Goal: Transaction & Acquisition: Purchase product/service

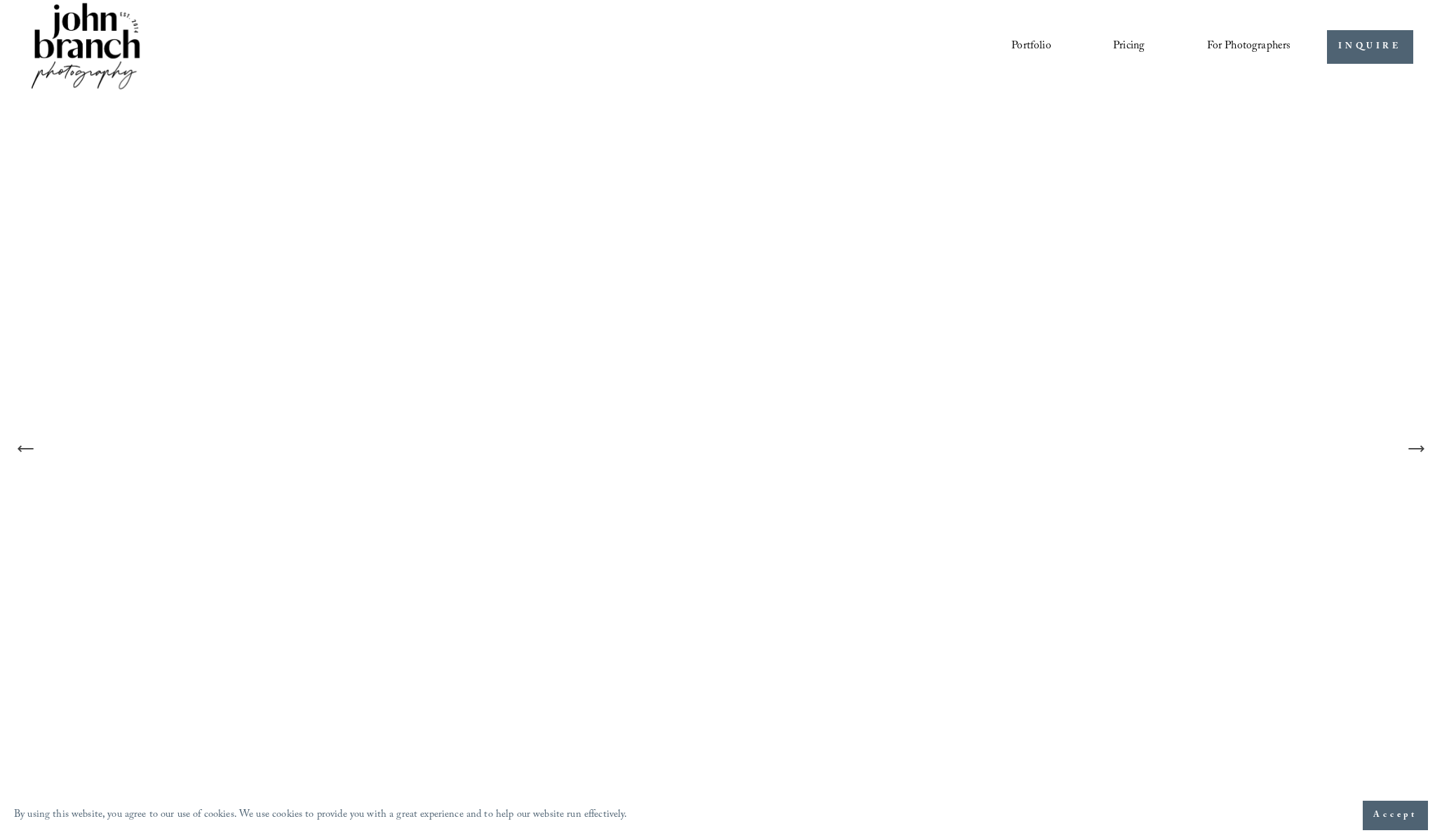
scroll to position [14, 0]
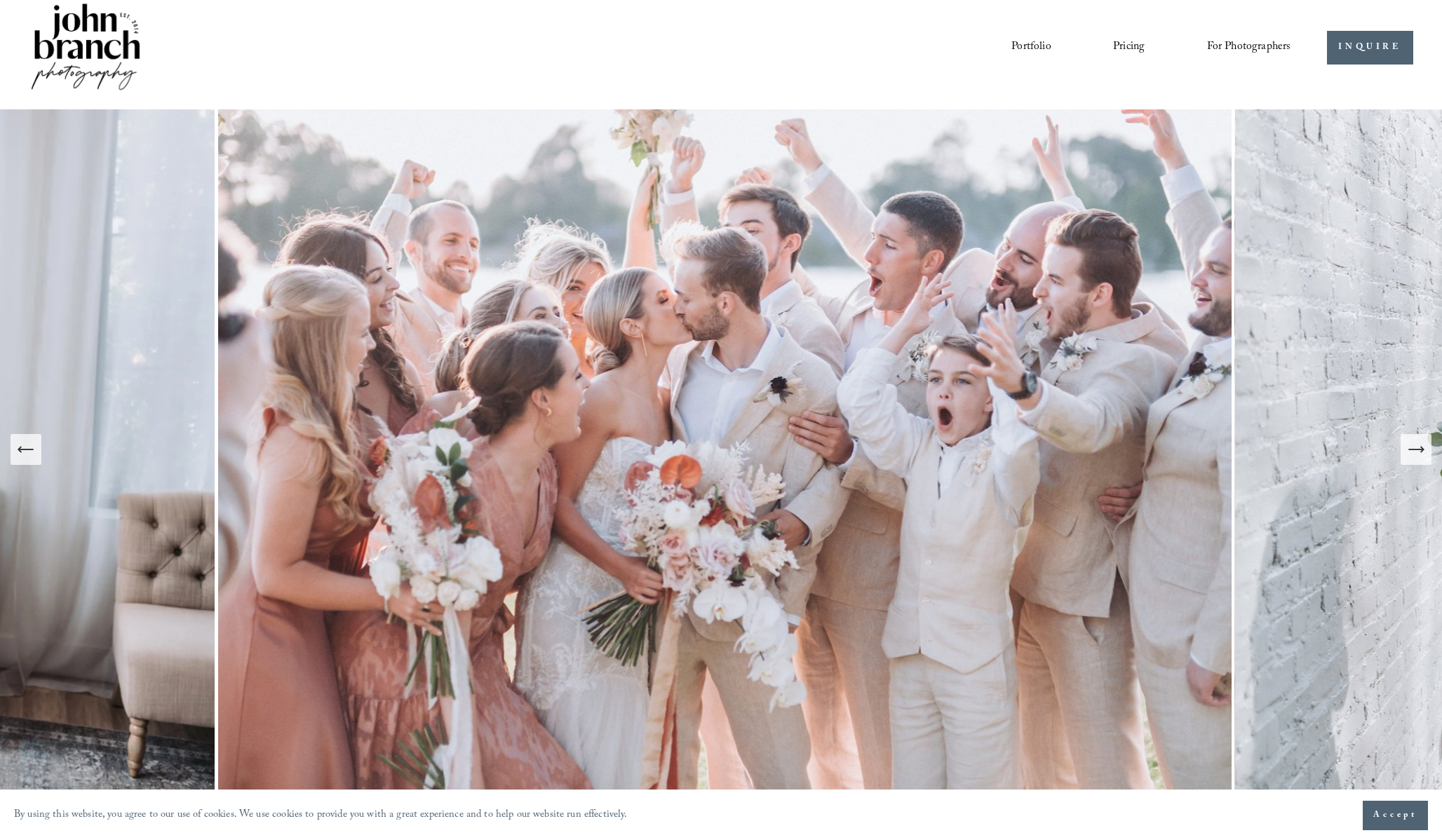
click at [0, 0] on span "Presets" at bounding box center [0, 0] width 0 height 0
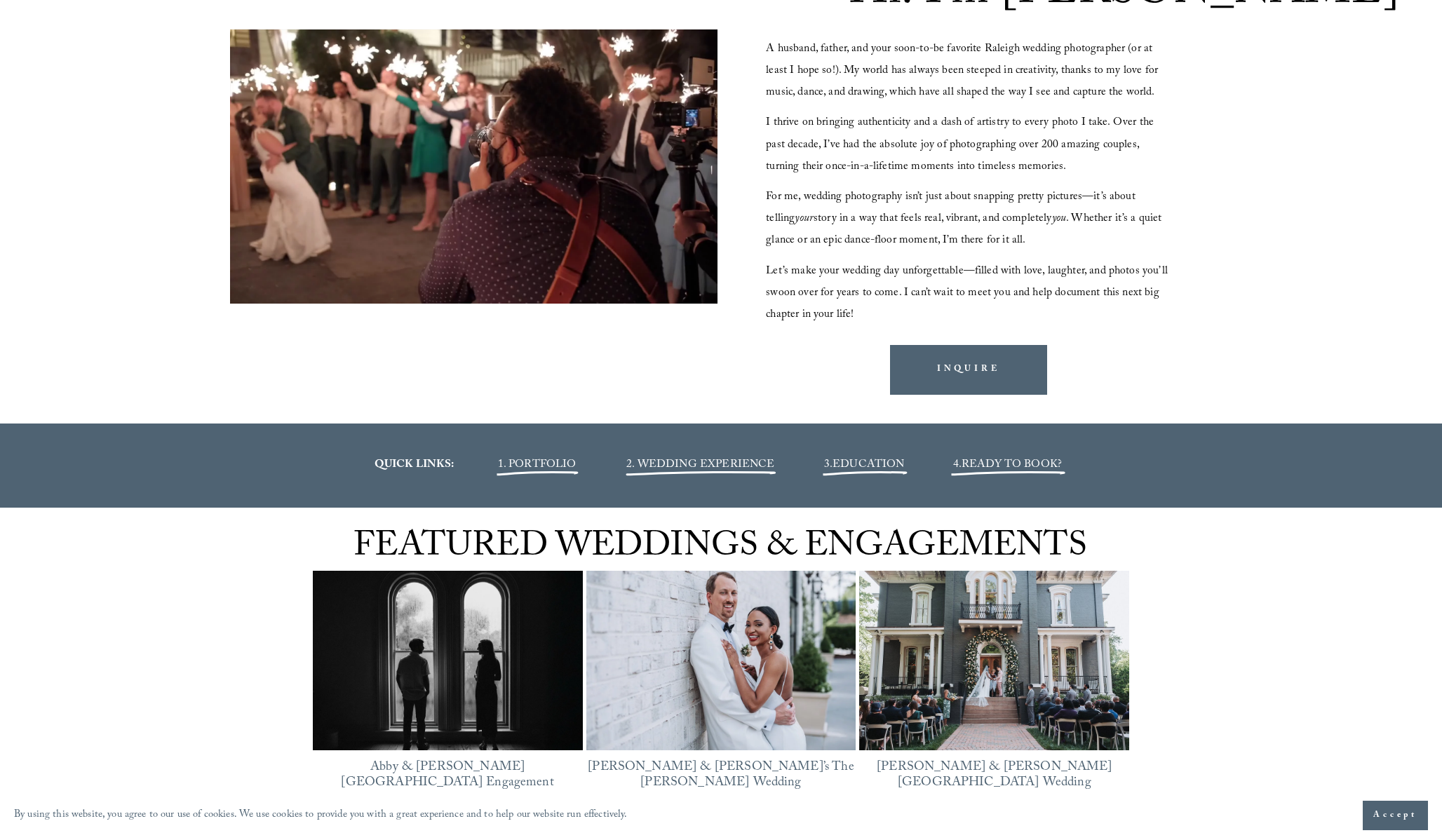
scroll to position [1721, 0]
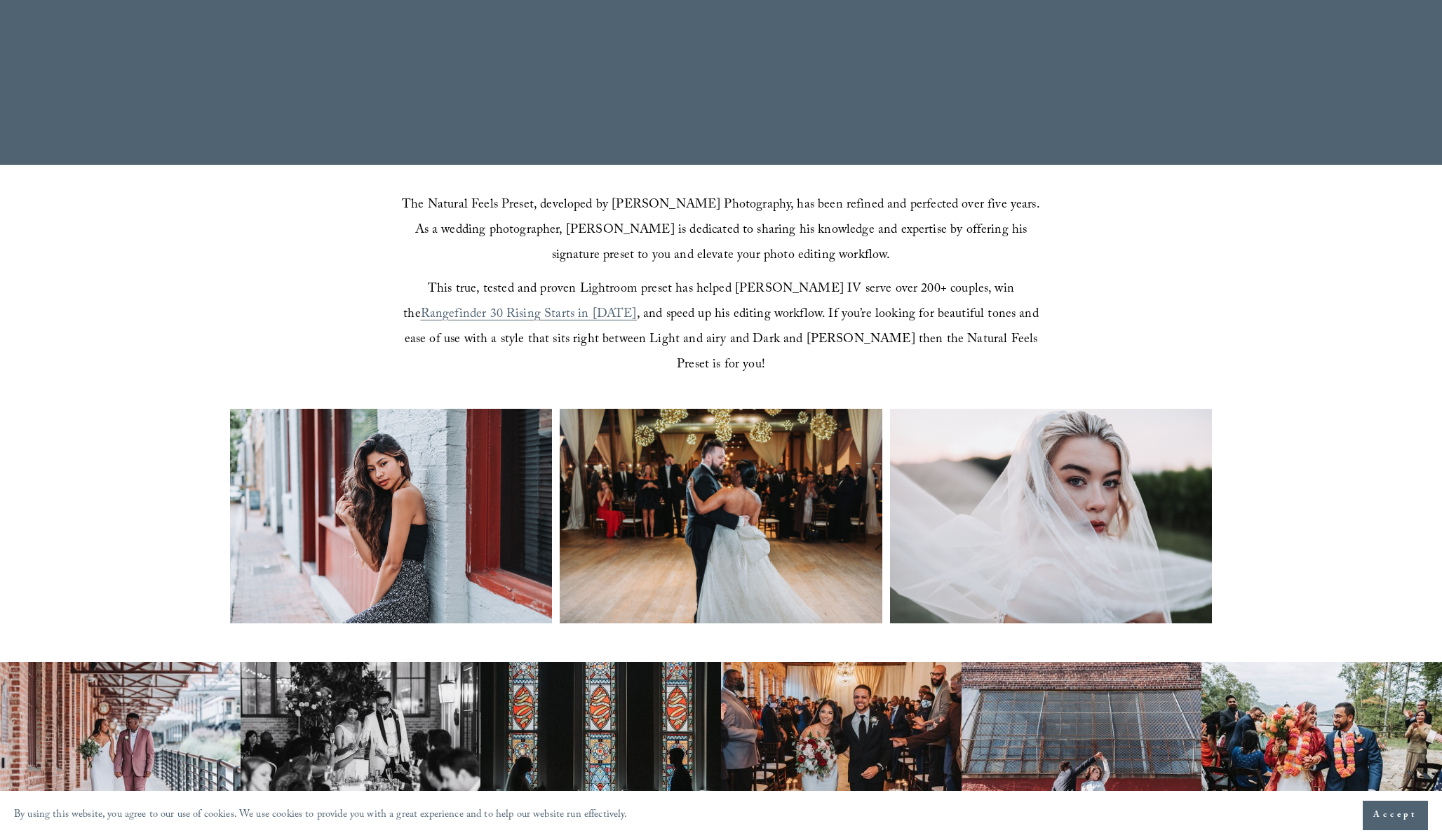
scroll to position [293, 0]
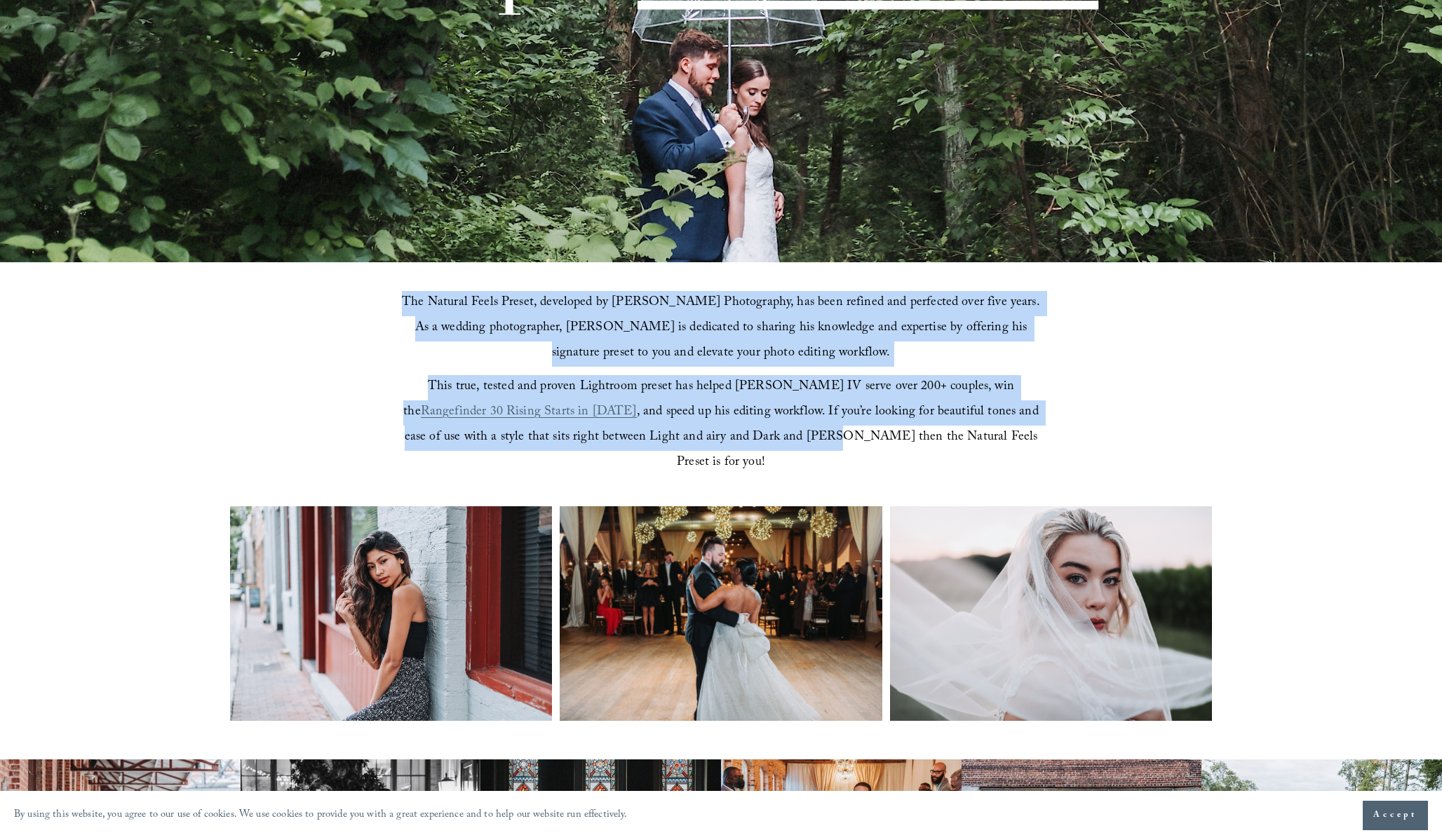
drag, startPoint x: 467, startPoint y: 287, endPoint x: 758, endPoint y: 442, distance: 329.7
click at [758, 442] on div "The Natural Feels Preset, developed by John Branch IV Photography, has been ref…" at bounding box center [721, 383] width 1442 height 243
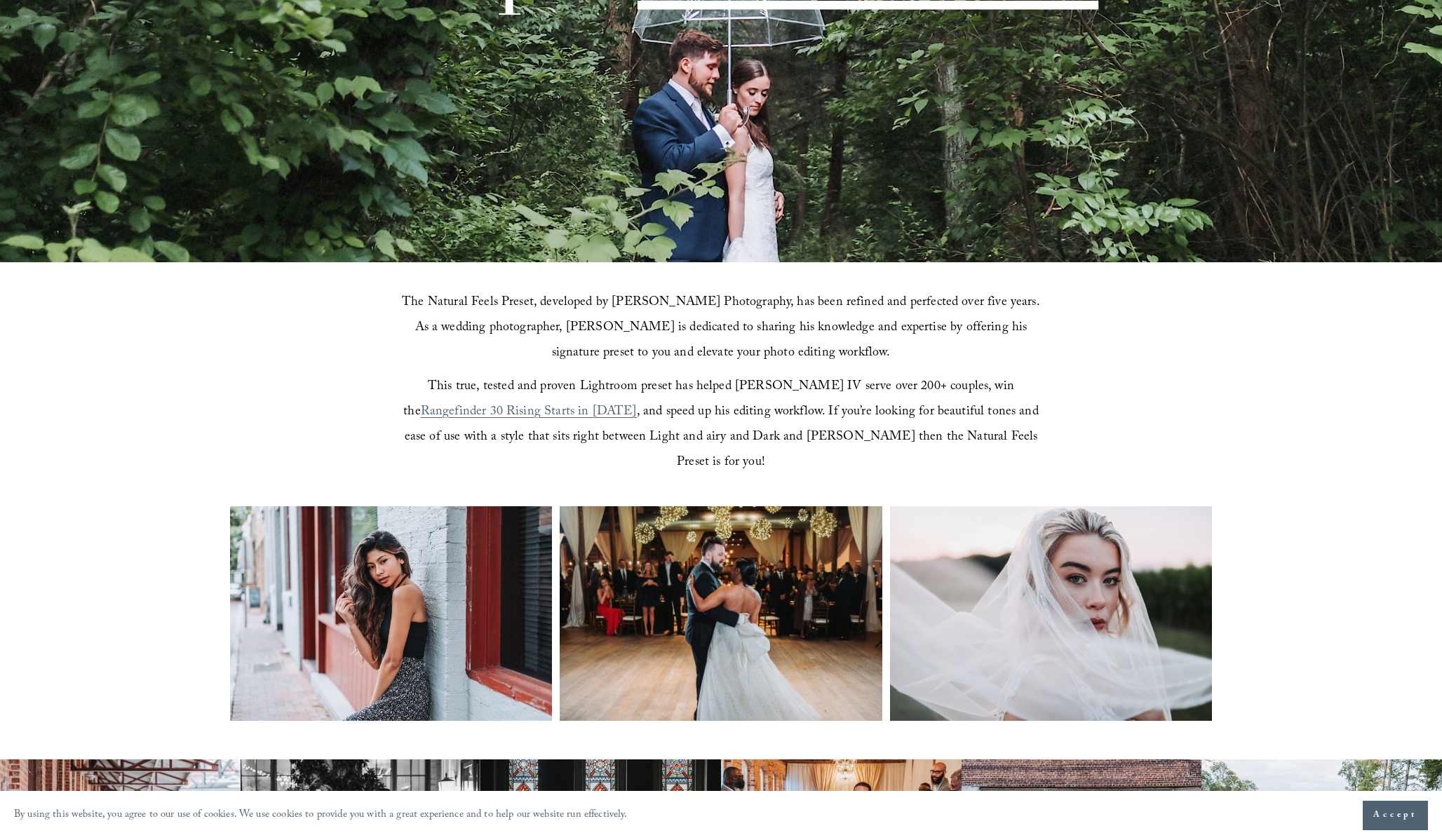
click at [792, 437] on span ", and speed up his editing workflow. If you’re looking for beautiful tones and …" at bounding box center [724, 438] width 638 height 72
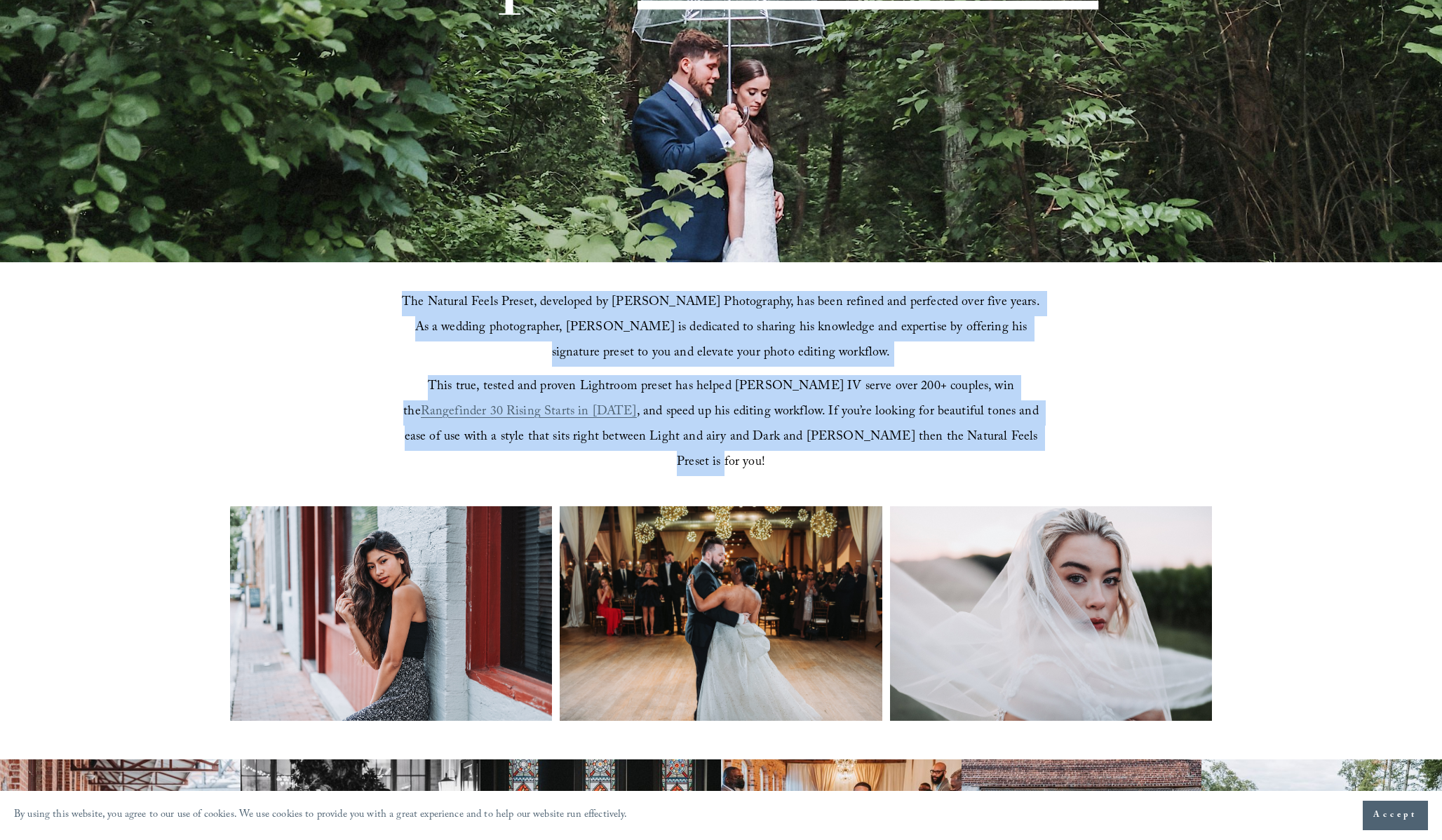
drag, startPoint x: 567, startPoint y: 290, endPoint x: 751, endPoint y: 458, distance: 249.2
click at [751, 458] on div "The Natural Feels Preset, developed by John Branch IV Photography, has been ref…" at bounding box center [721, 383] width 1442 height 243
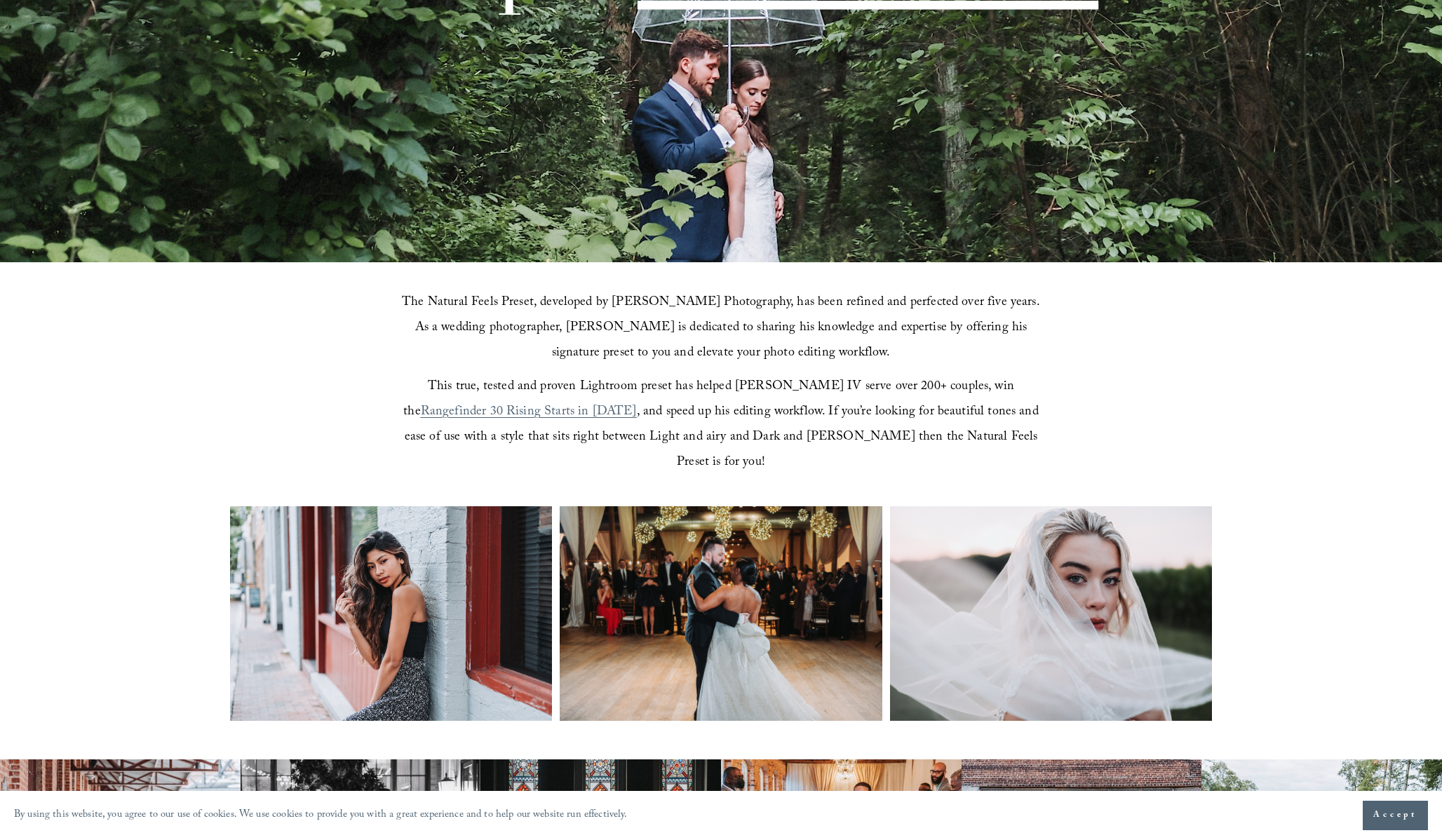
click at [768, 416] on span ", and speed up his editing workflow. If you’re looking for beautiful tones and …" at bounding box center [724, 438] width 638 height 72
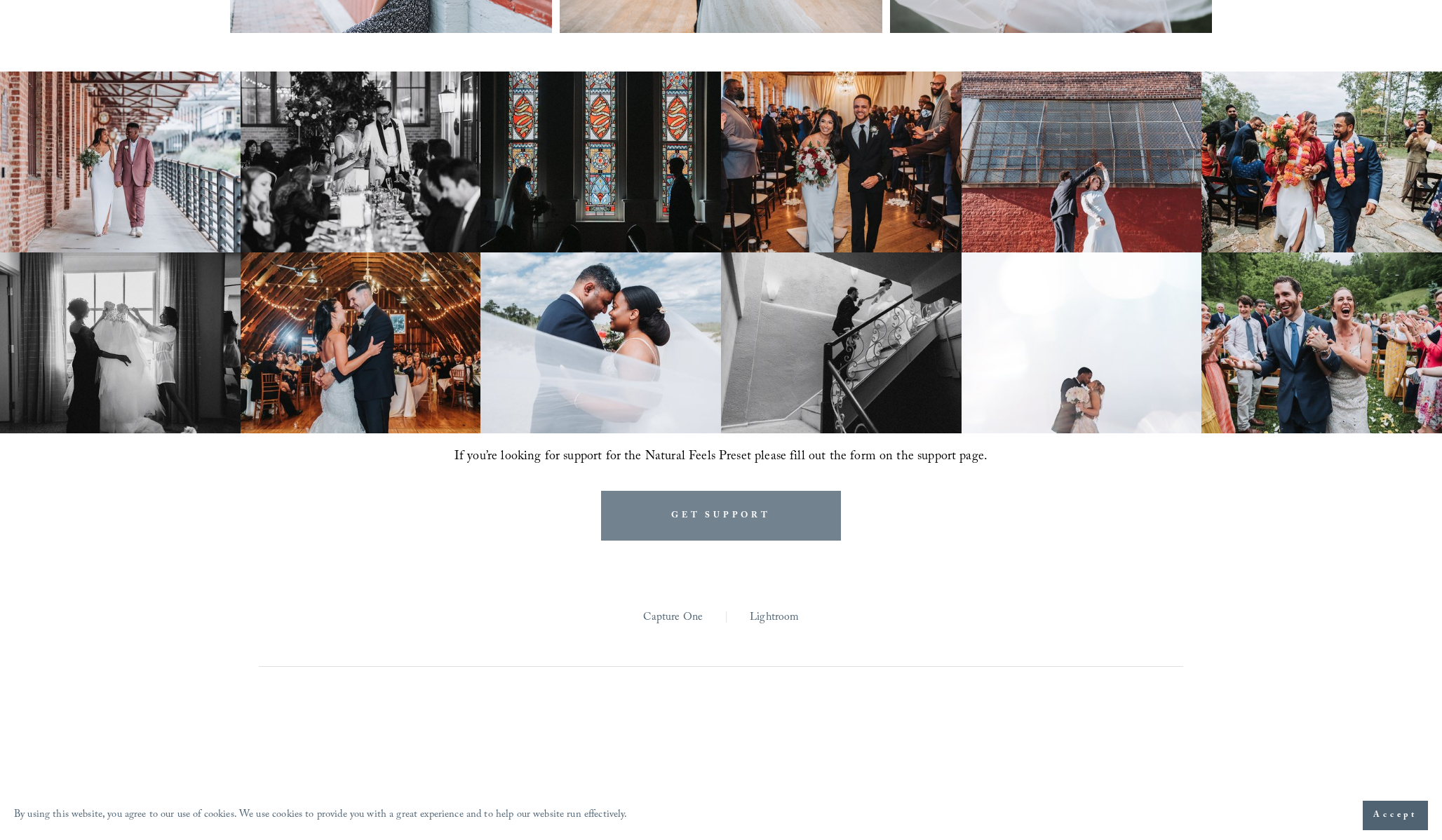
scroll to position [818, 0]
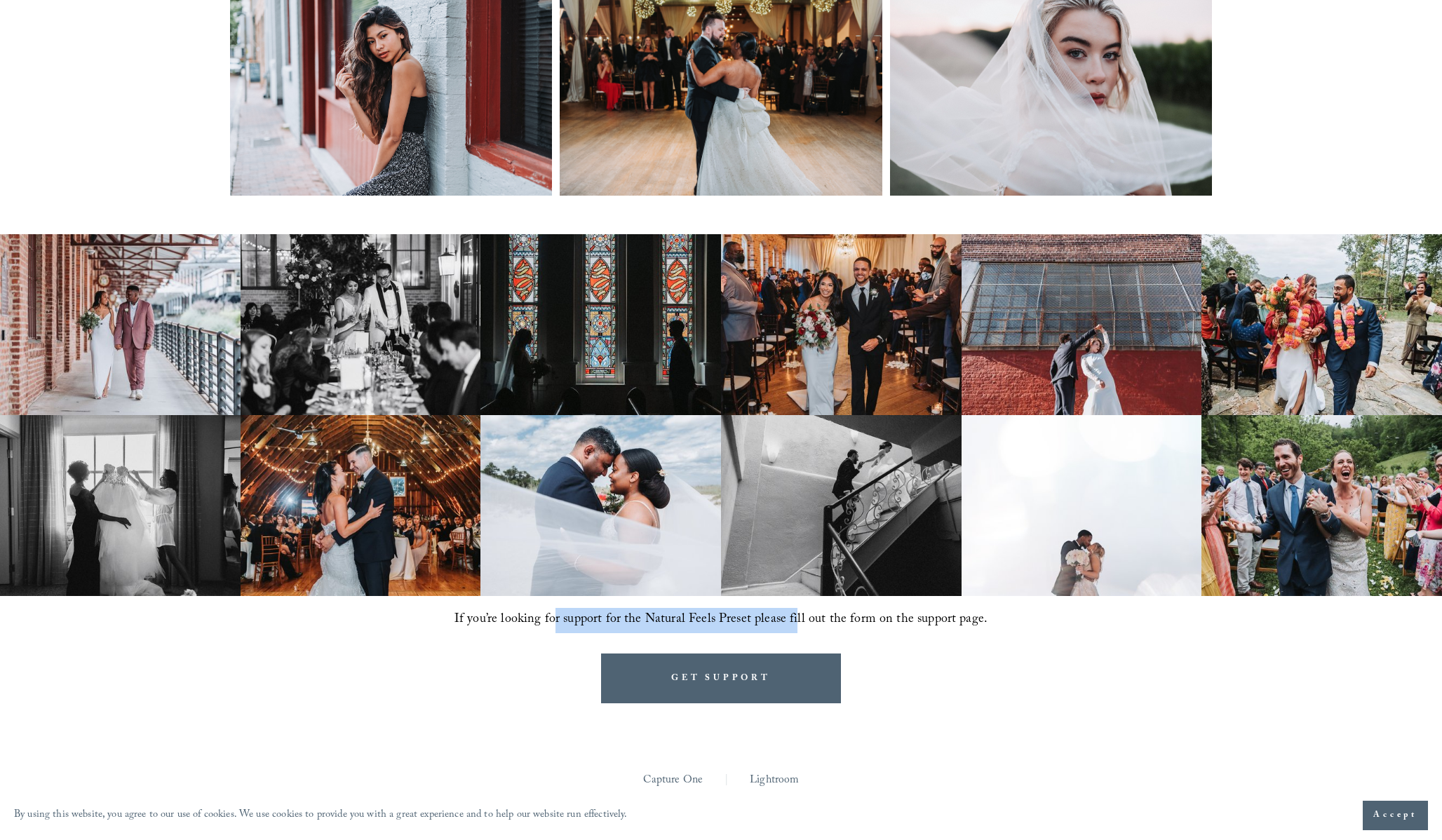
drag, startPoint x: 559, startPoint y: 600, endPoint x: 795, endPoint y: 608, distance: 236.1
click at [795, 608] on p "If you’re looking for support for the Natural Feels Preset please fill out the …" at bounding box center [721, 620] width 982 height 25
click at [813, 609] on span "If you’re looking for support for the Natural Feels Preset please fill out the …" at bounding box center [721, 620] width 533 height 22
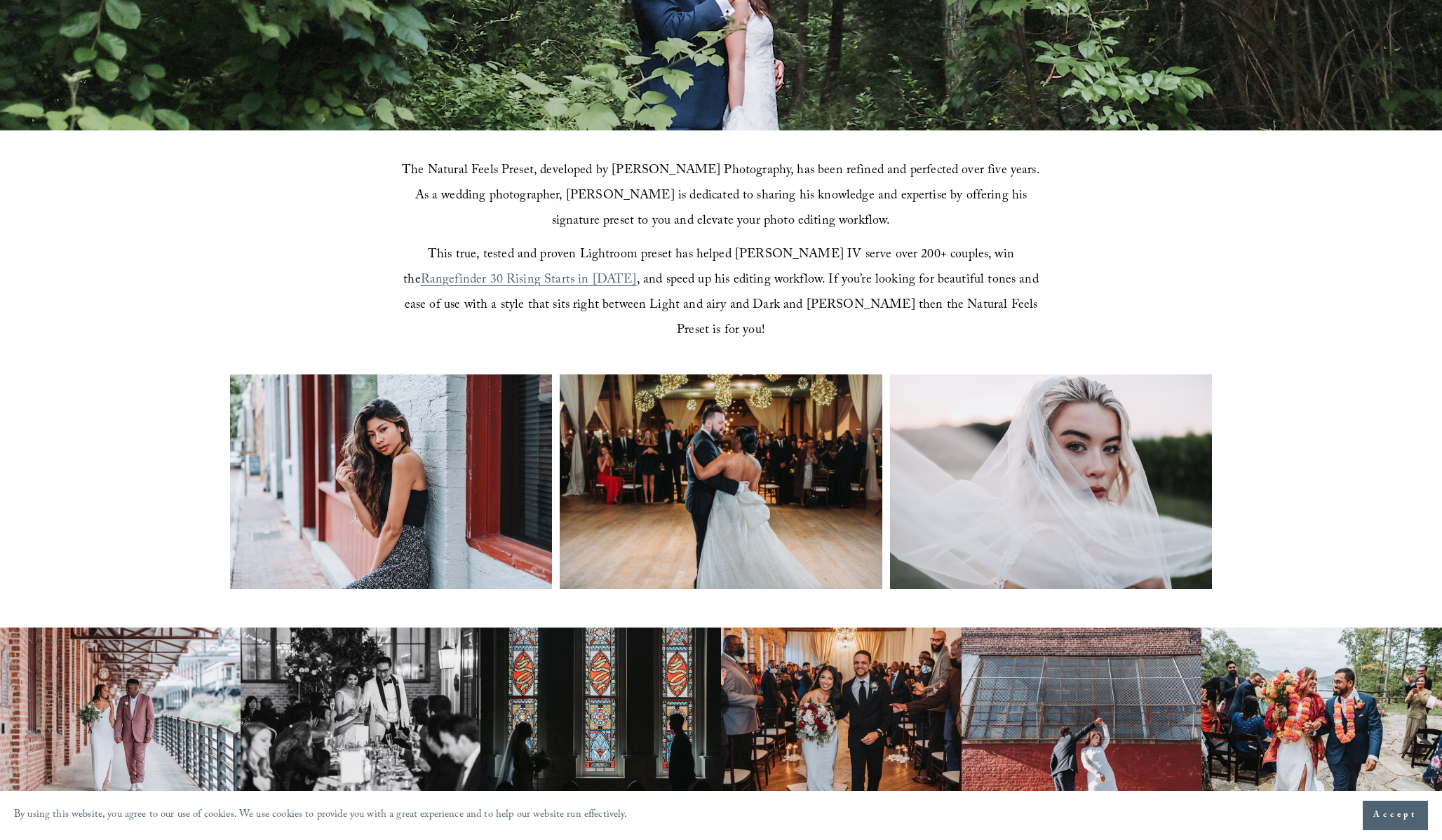
scroll to position [601, 0]
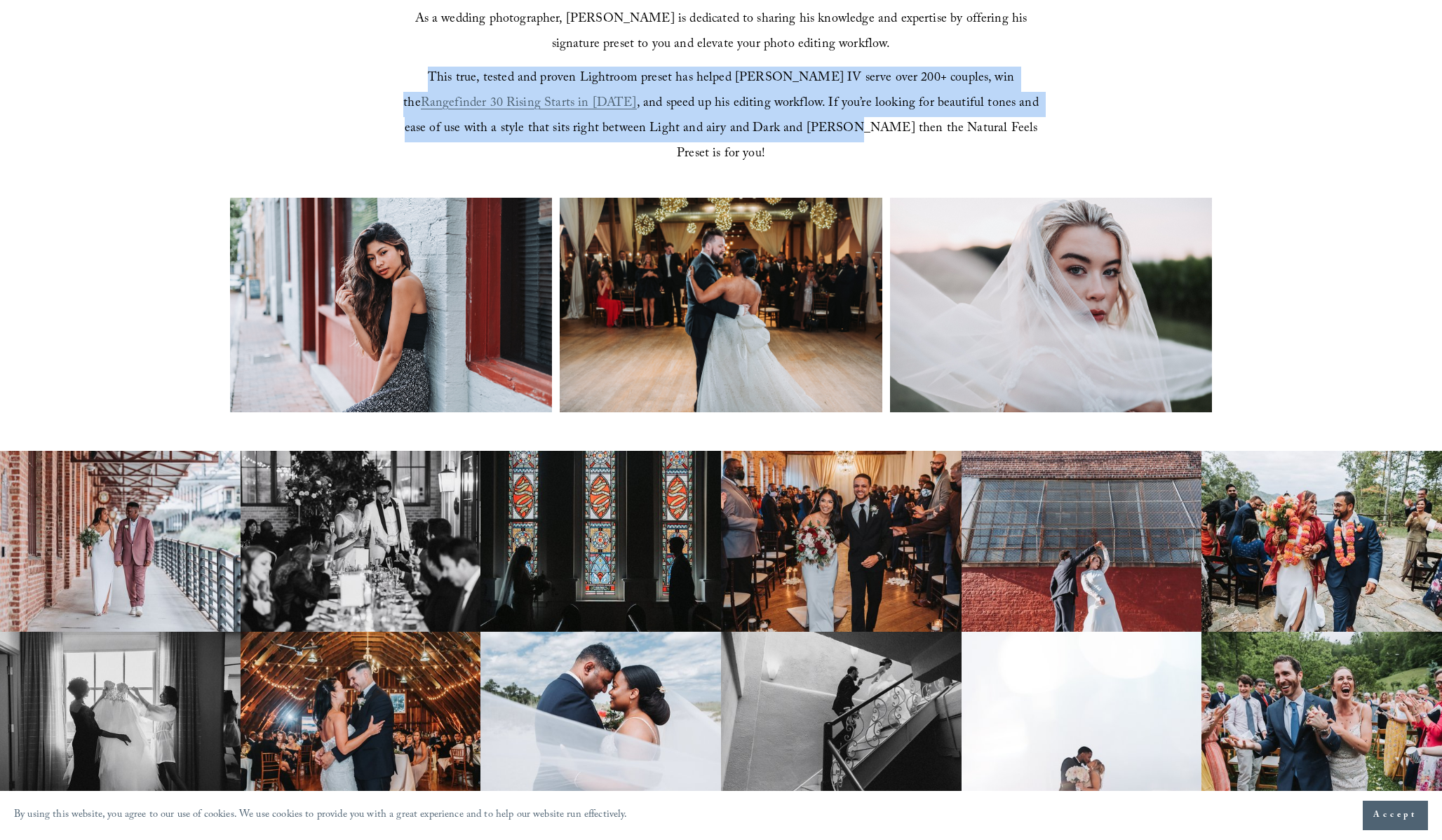
drag, startPoint x: 600, startPoint y: 64, endPoint x: 767, endPoint y: 122, distance: 176.8
click at [767, 122] on div "The Natural Feels Preset, developed by John Branch IV Photography, has been ref…" at bounding box center [721, 75] width 652 height 185
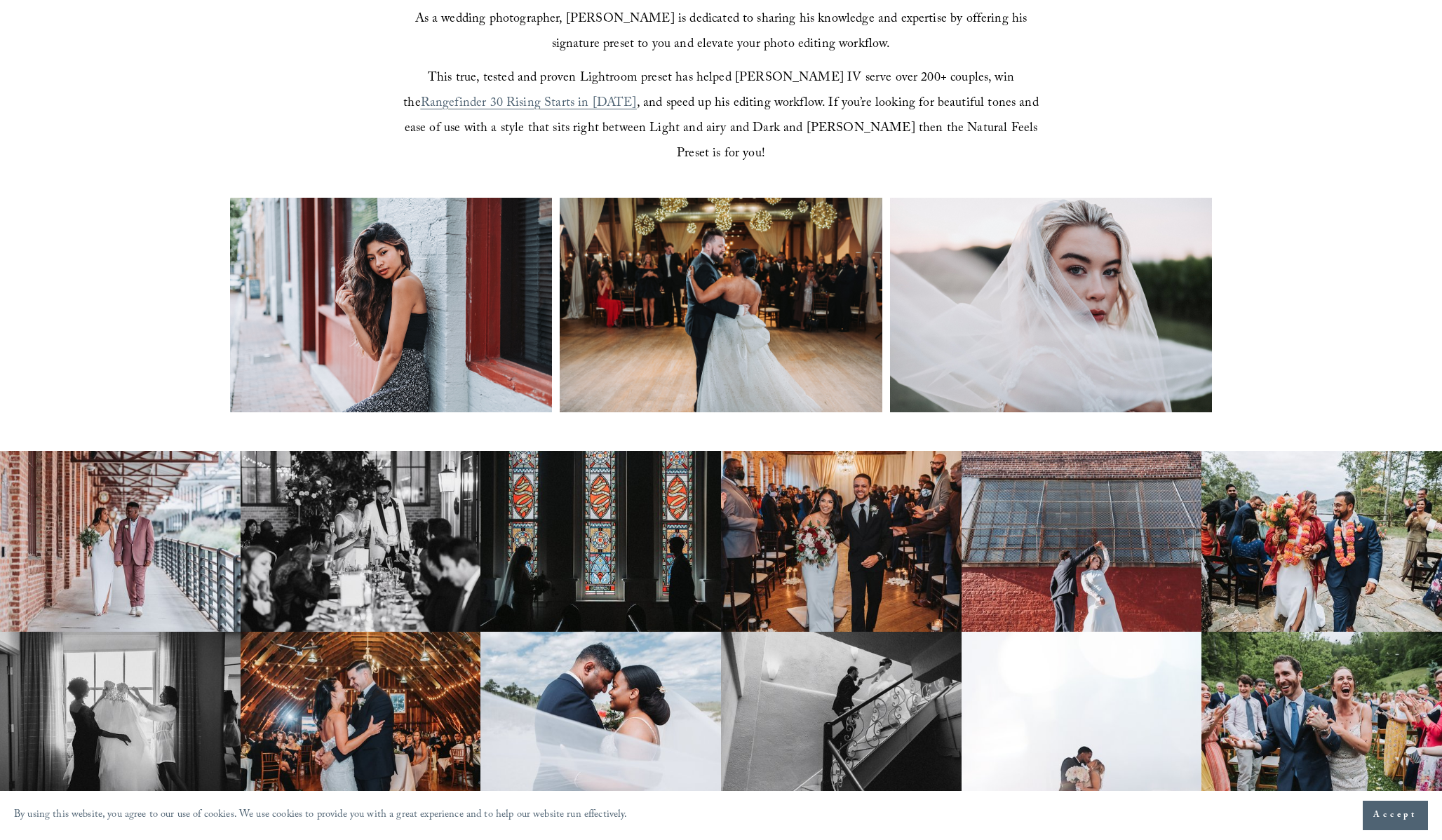
click at [797, 122] on span ", and speed up his editing workflow. If you’re looking for beautiful tones and …" at bounding box center [724, 129] width 638 height 72
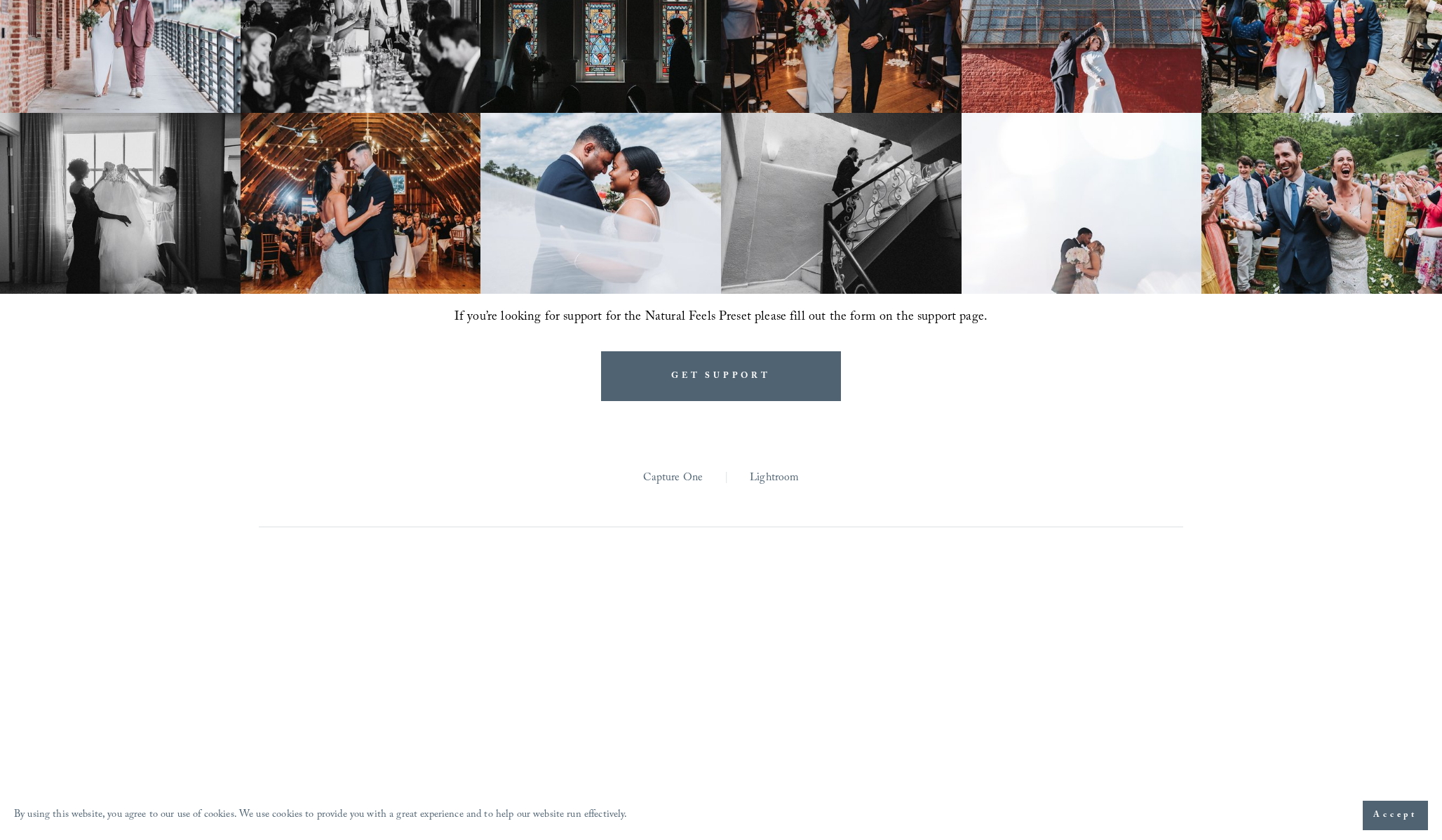
scroll to position [1185, 0]
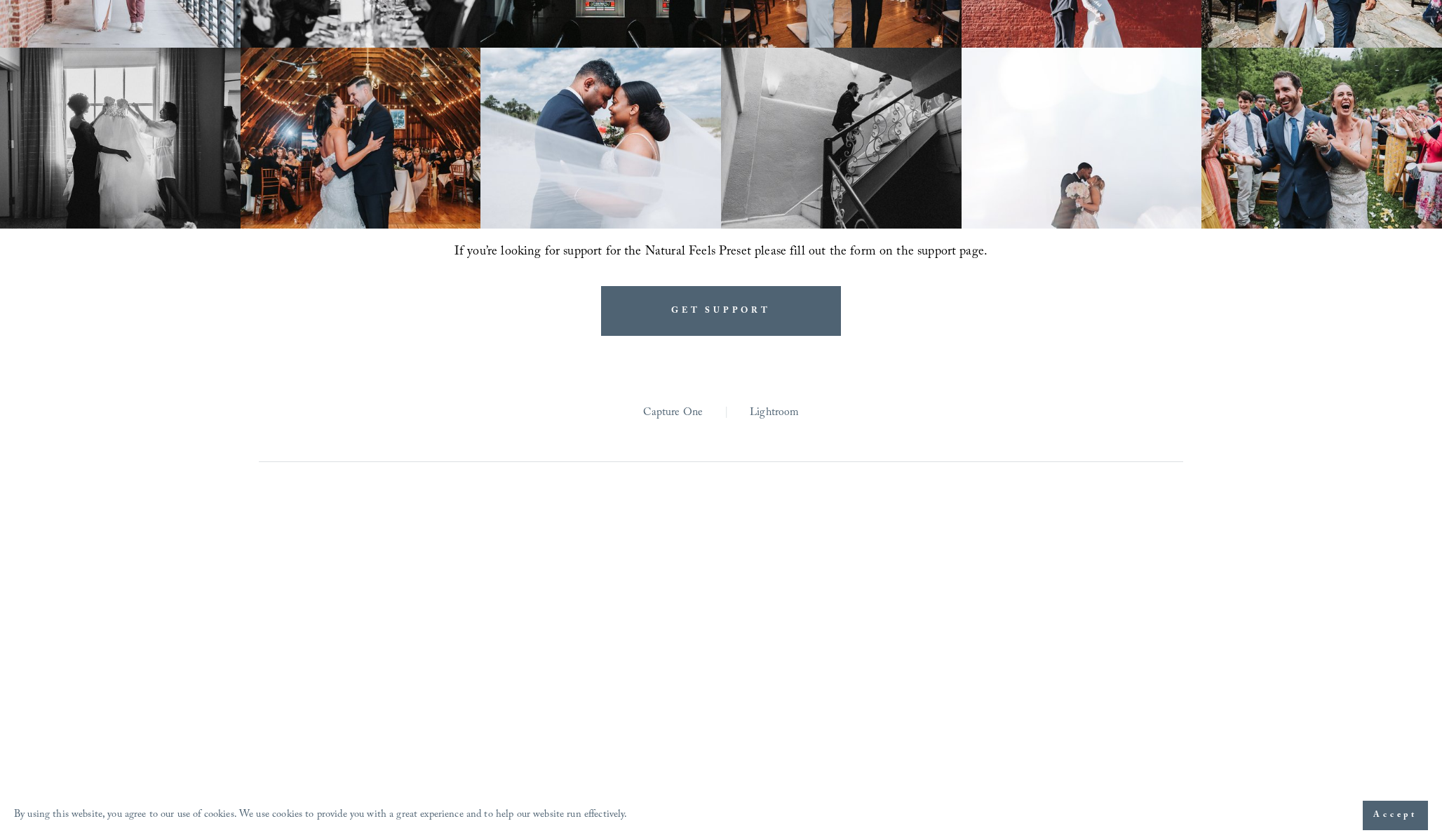
click at [756, 402] on link "Lightroom" at bounding box center [774, 413] width 49 height 22
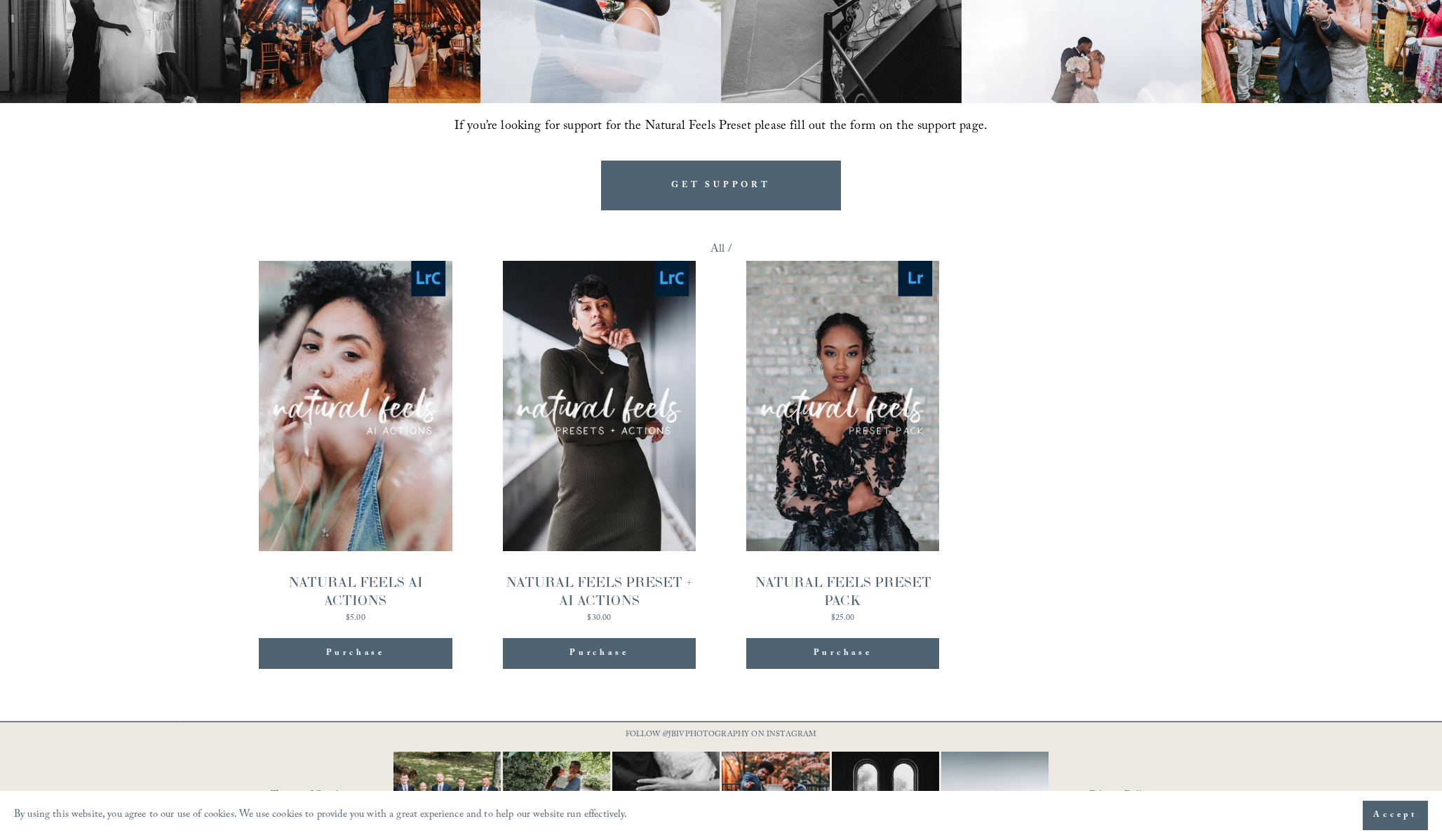
scroll to position [1358, 0]
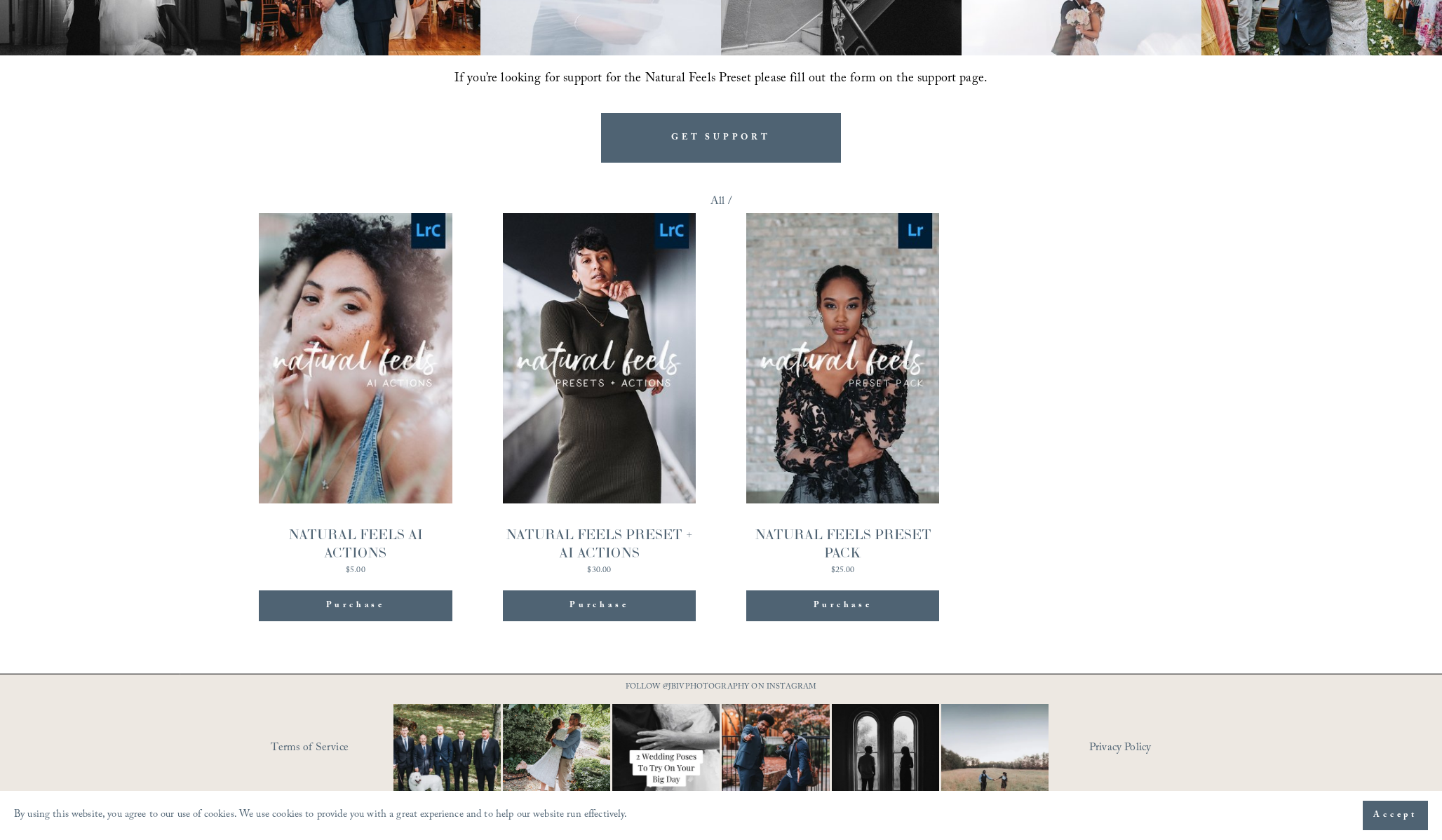
click at [851, 312] on span "Quick View" at bounding box center [842, 329] width 87 height 39
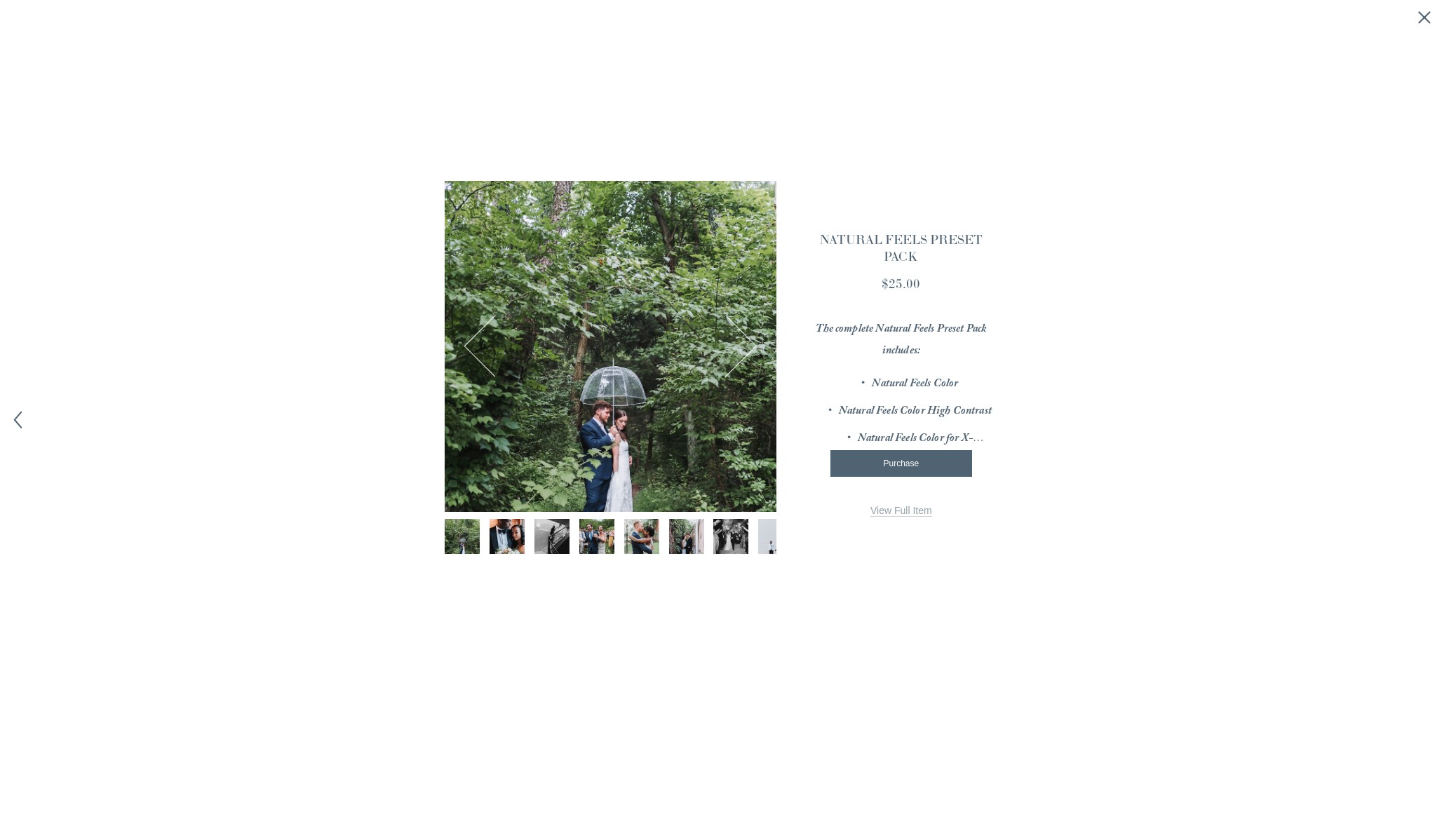
click at [730, 522] on img "Image 7 of 12" at bounding box center [731, 536] width 52 height 35
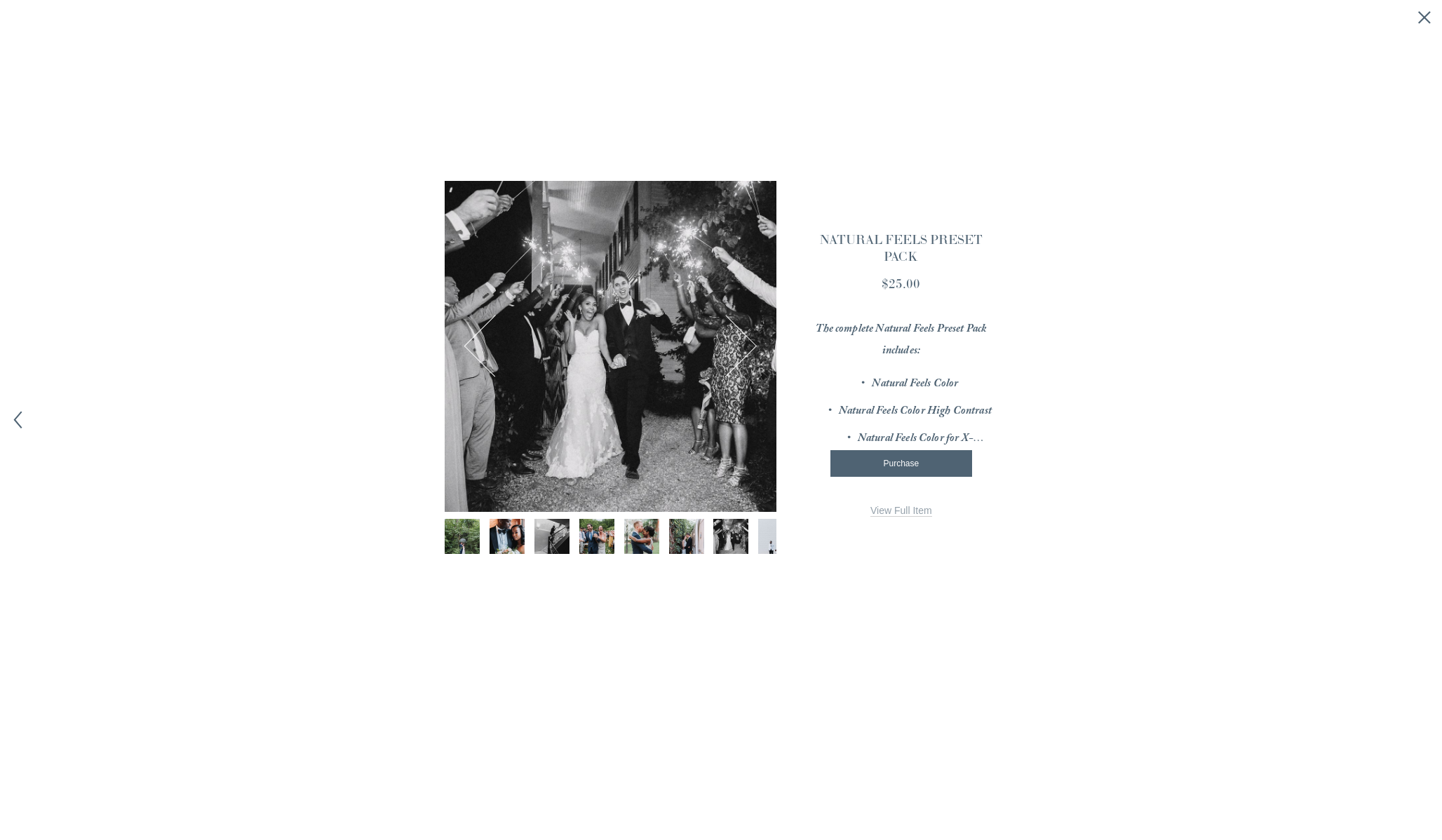
click at [765, 532] on img "Image 8 of 12" at bounding box center [776, 536] width 52 height 35
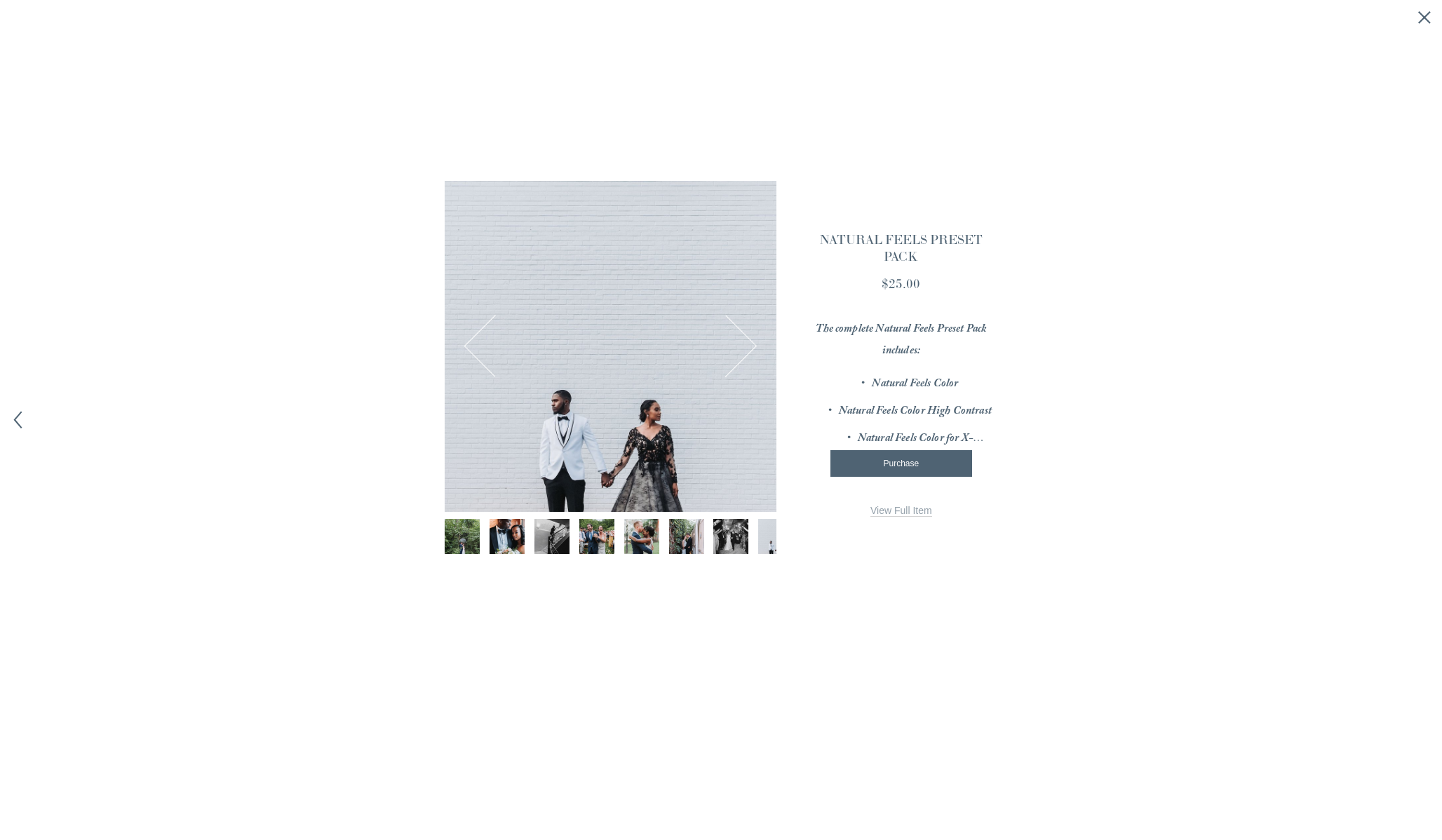
click at [766, 540] on img "Image 8 of 12" at bounding box center [776, 536] width 52 height 35
click at [756, 359] on div at bounding box center [610, 346] width 332 height 332
click at [752, 353] on button "Next Image" at bounding box center [726, 346] width 58 height 57
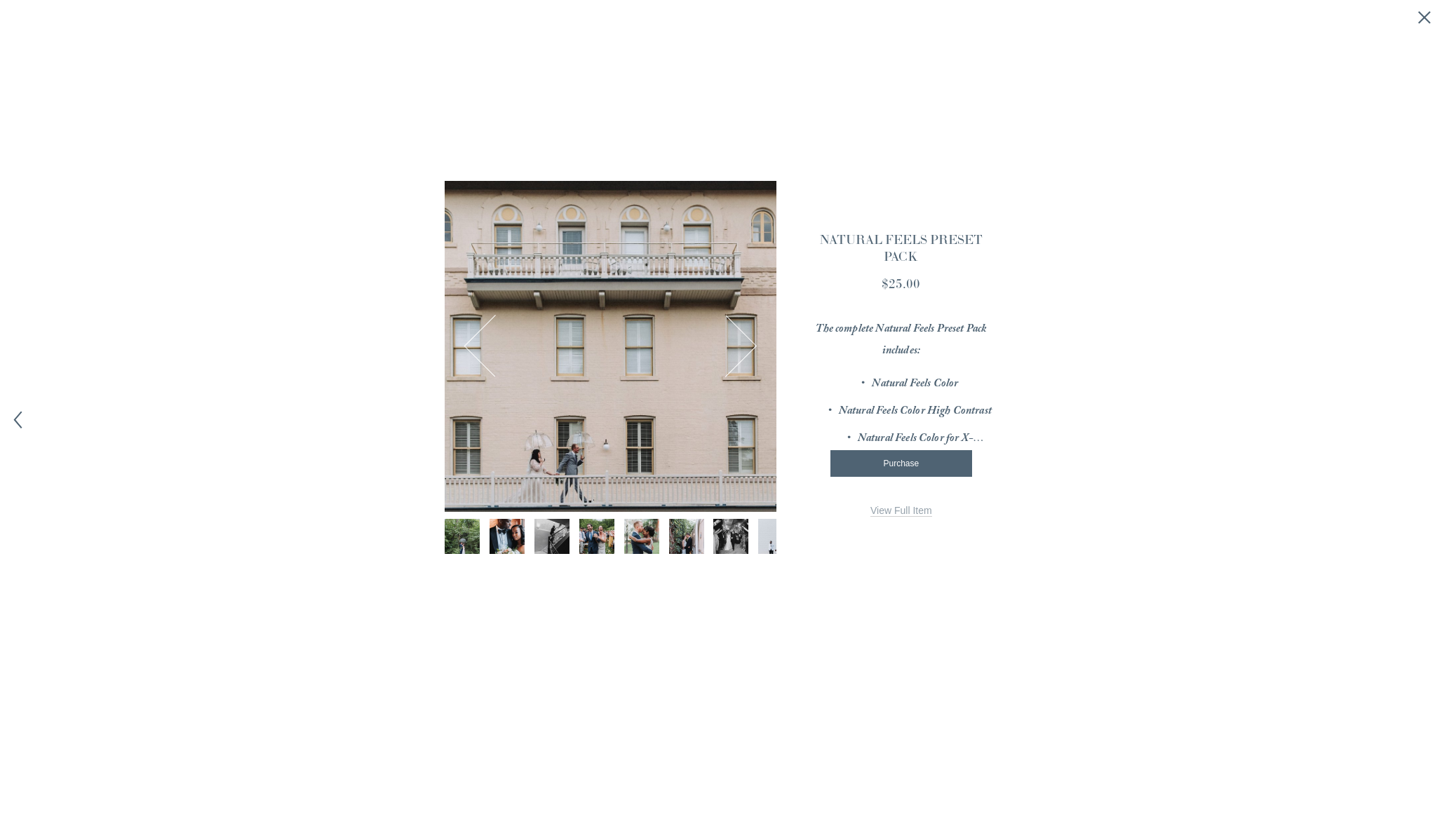
click at [752, 352] on button "Next Image" at bounding box center [726, 346] width 58 height 57
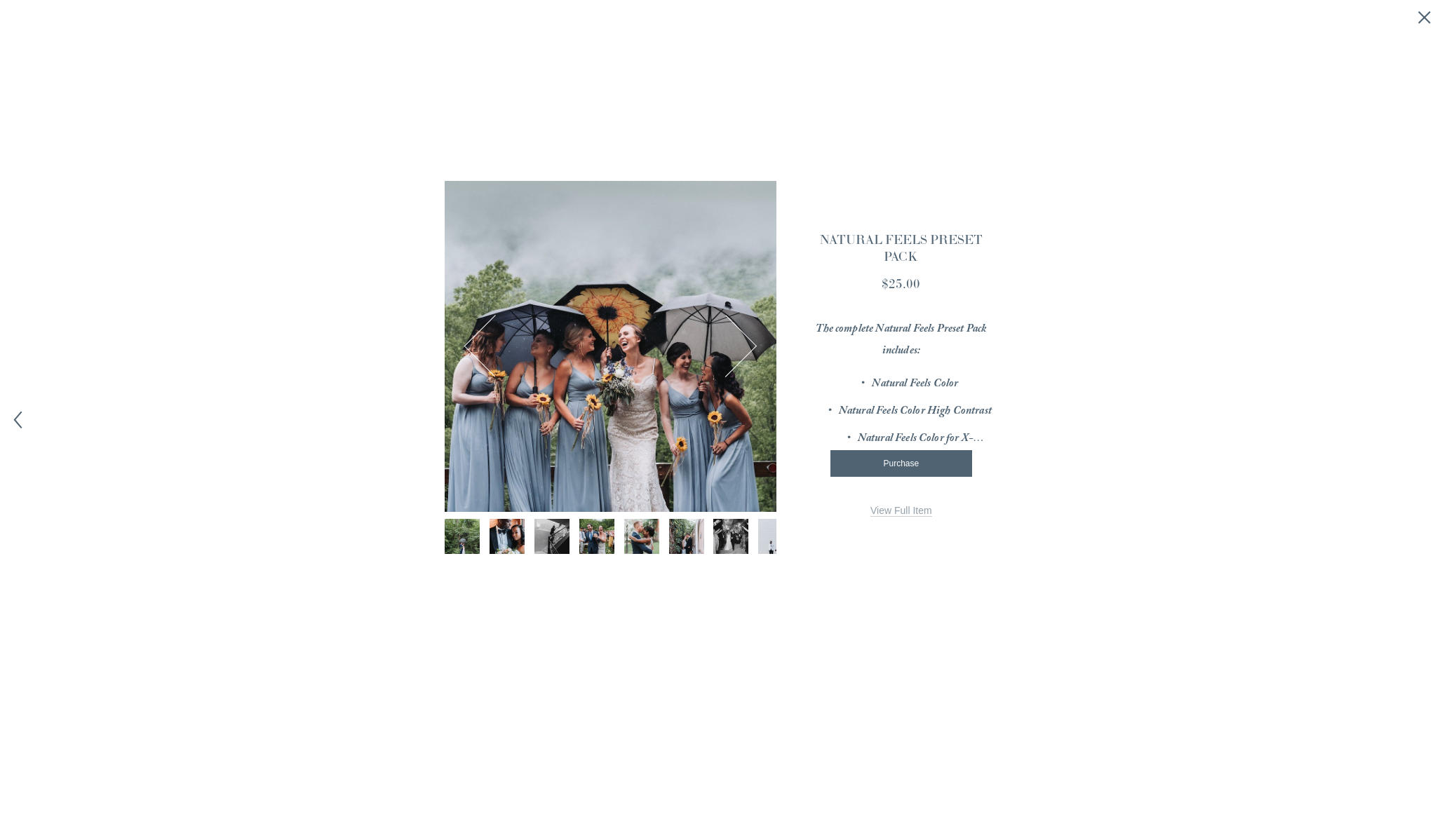
click at [752, 352] on button "Next Image" at bounding box center [726, 346] width 58 height 57
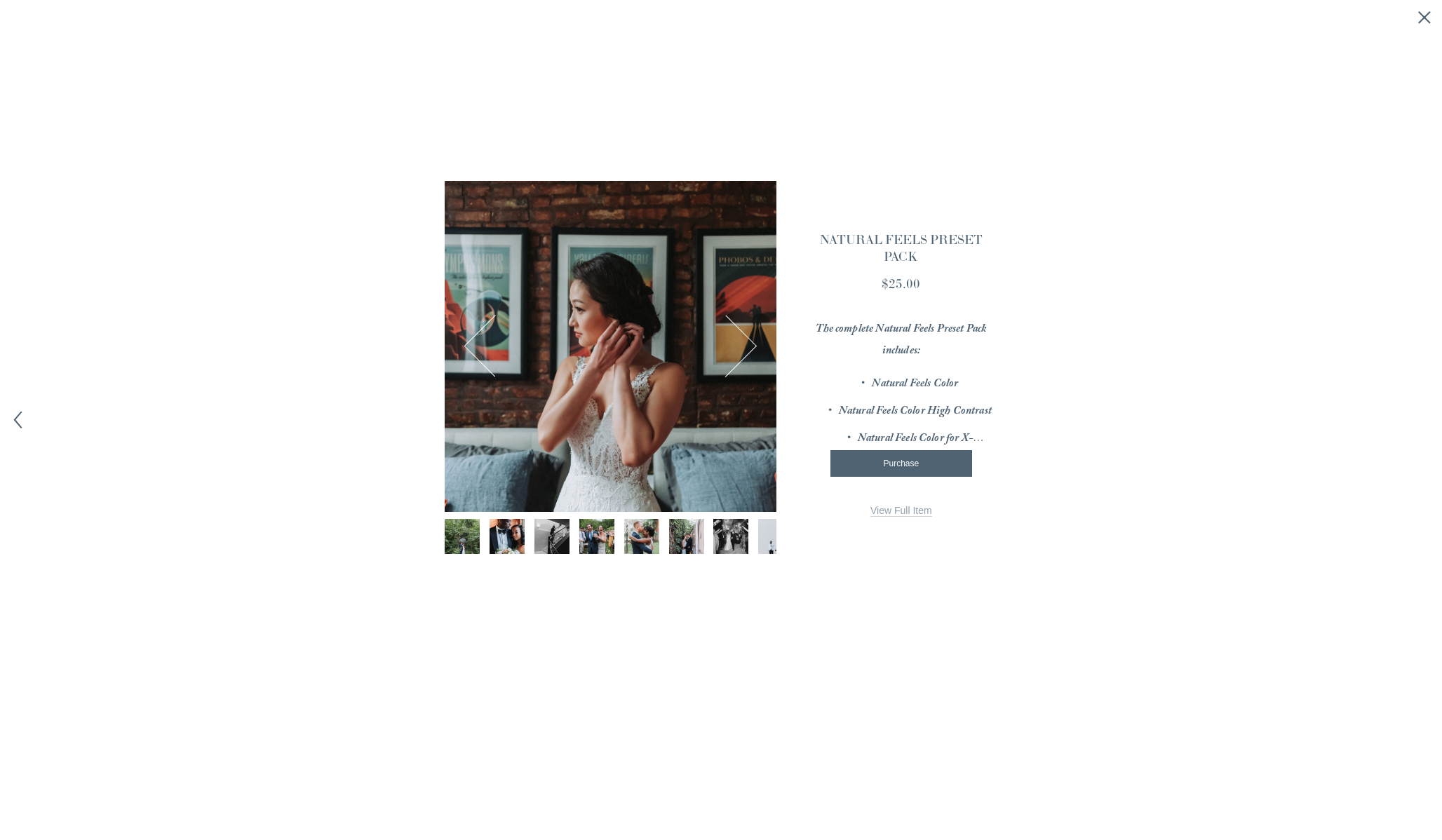
click at [752, 352] on button "Next Image" at bounding box center [726, 346] width 58 height 57
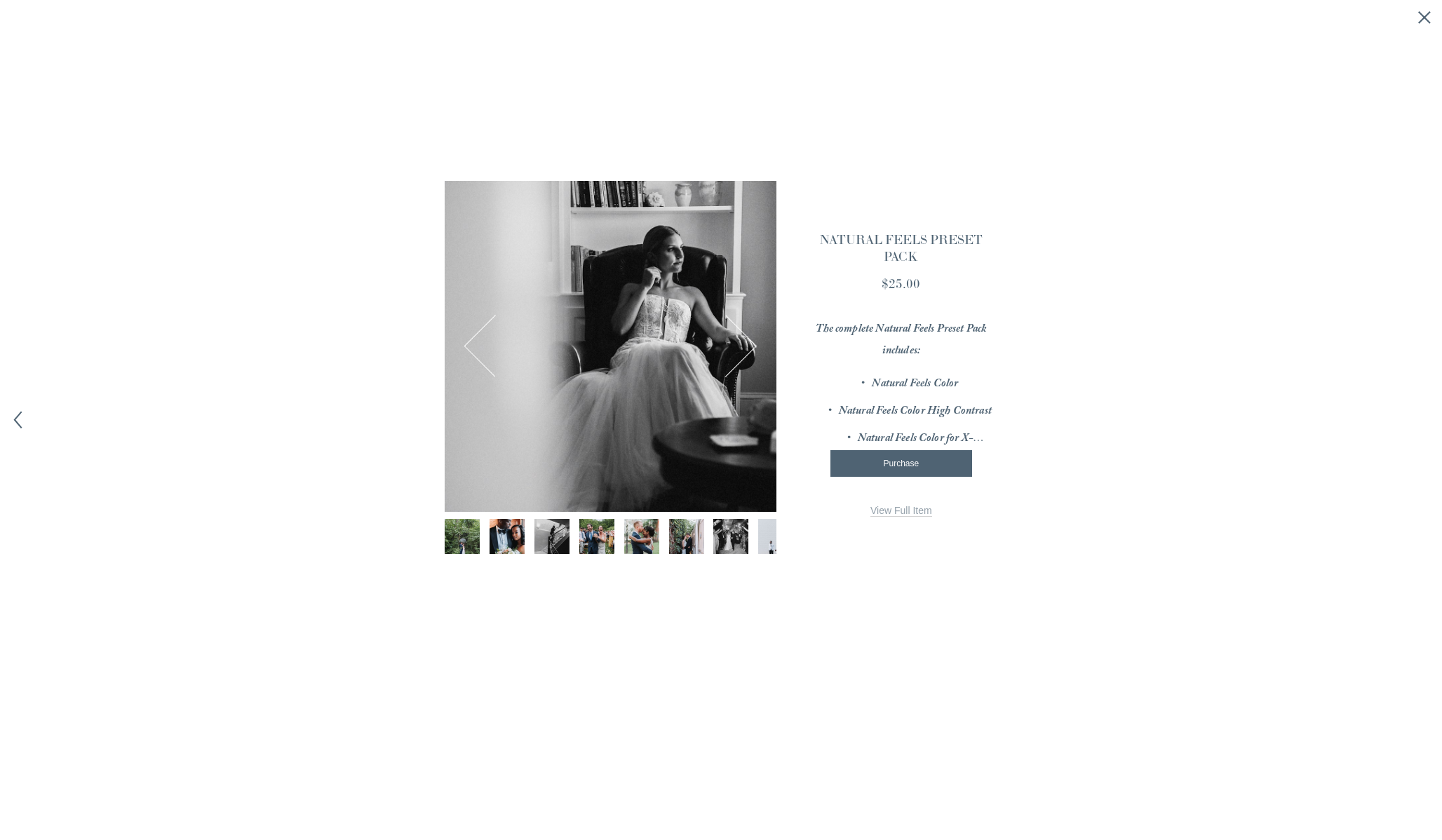
click at [752, 352] on button "Next Image" at bounding box center [726, 346] width 58 height 57
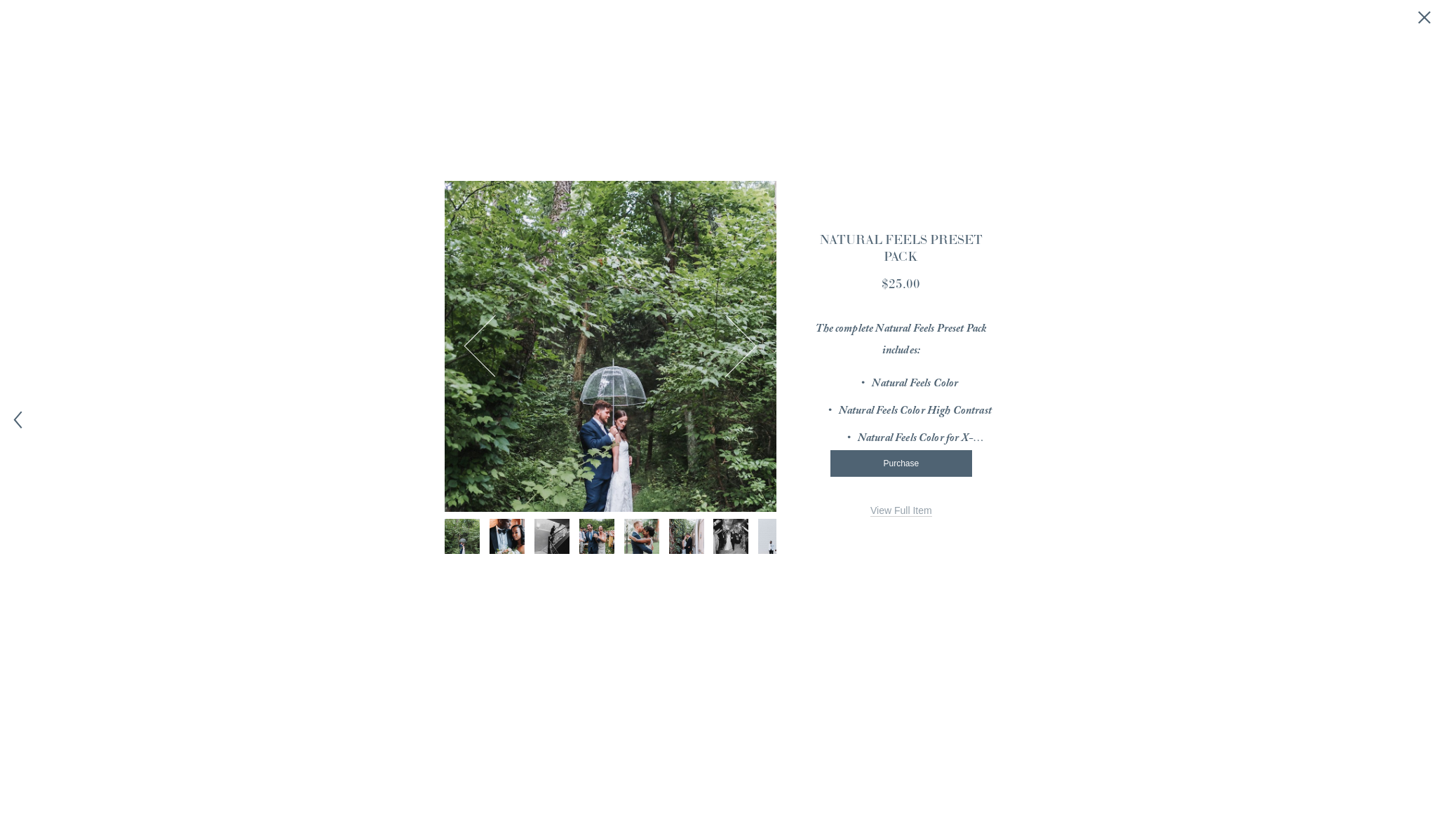
click at [752, 352] on button "Next Image" at bounding box center [726, 346] width 58 height 57
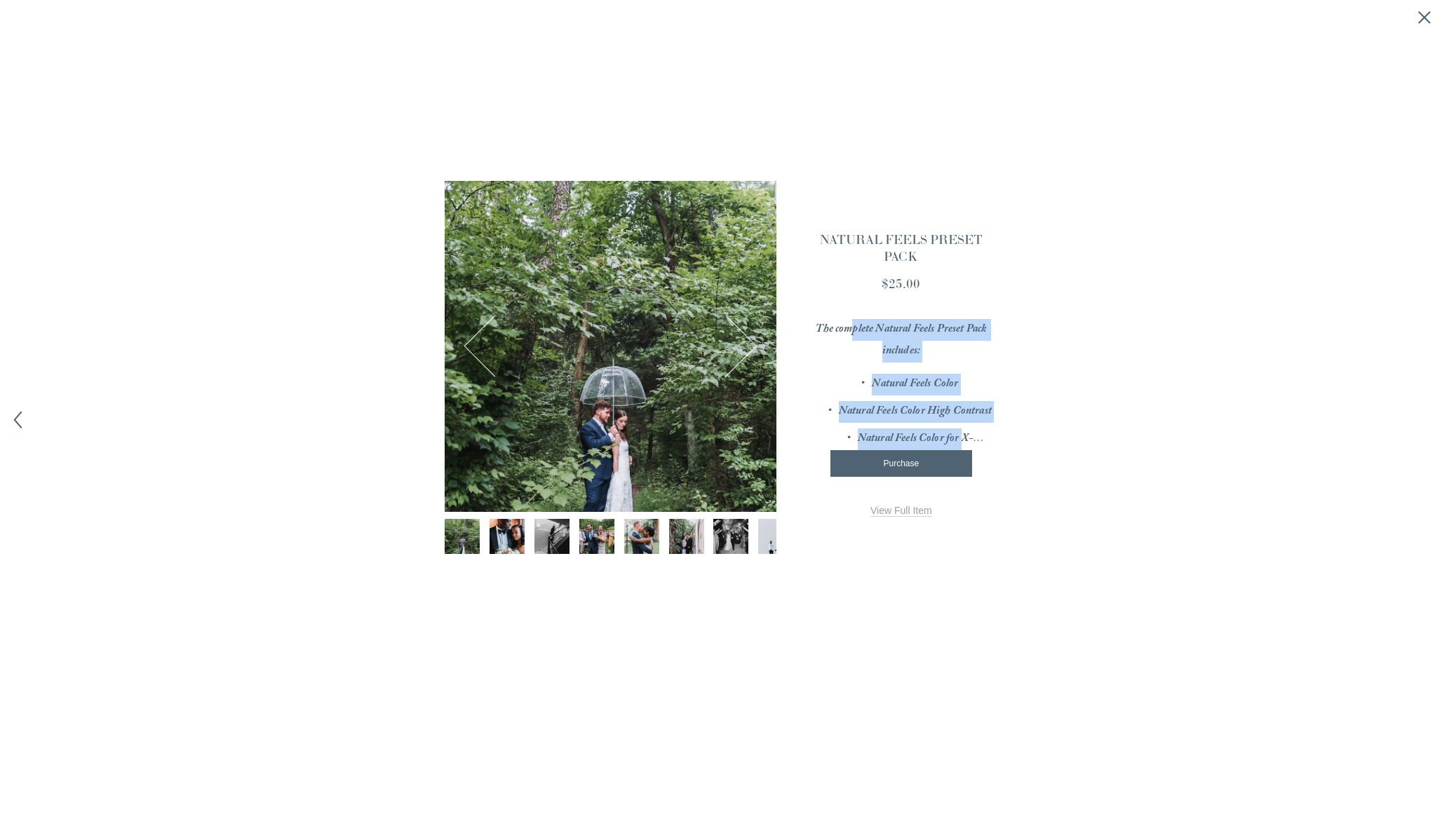
drag, startPoint x: 955, startPoint y: 432, endPoint x: 848, endPoint y: 339, distance: 141.8
click at [848, 339] on div "The complete Natural Feels Preset Pack includes: Natural Feels Color Natural Fe…" at bounding box center [901, 380] width 192 height 140
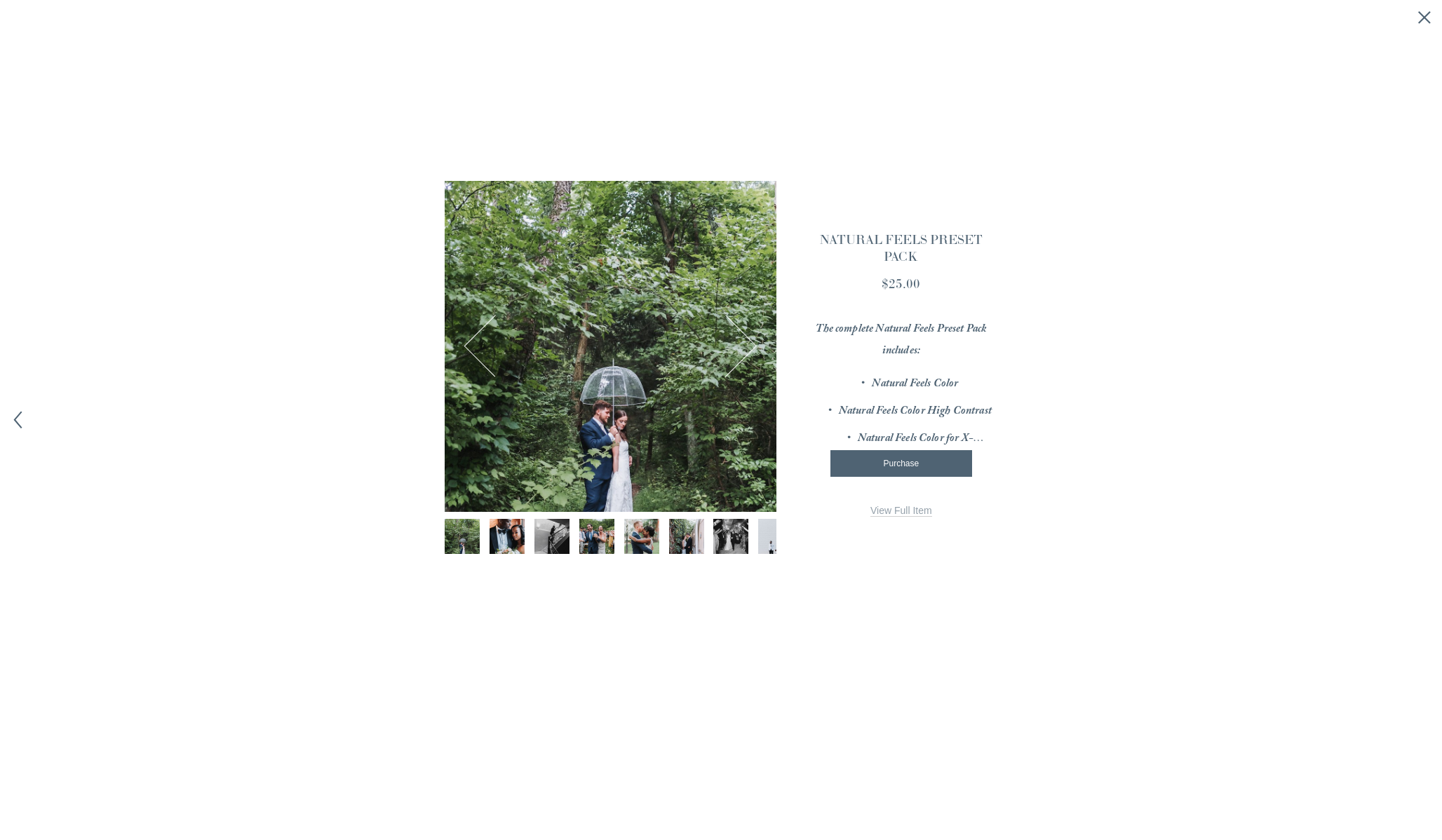
click at [883, 338] on em "The complete Natural Feels Preset Pack includes:" at bounding box center [901, 340] width 173 height 40
click at [901, 461] on div "Purchase" at bounding box center [901, 463] width 119 height 10
